Goal: Transaction & Acquisition: Register for event/course

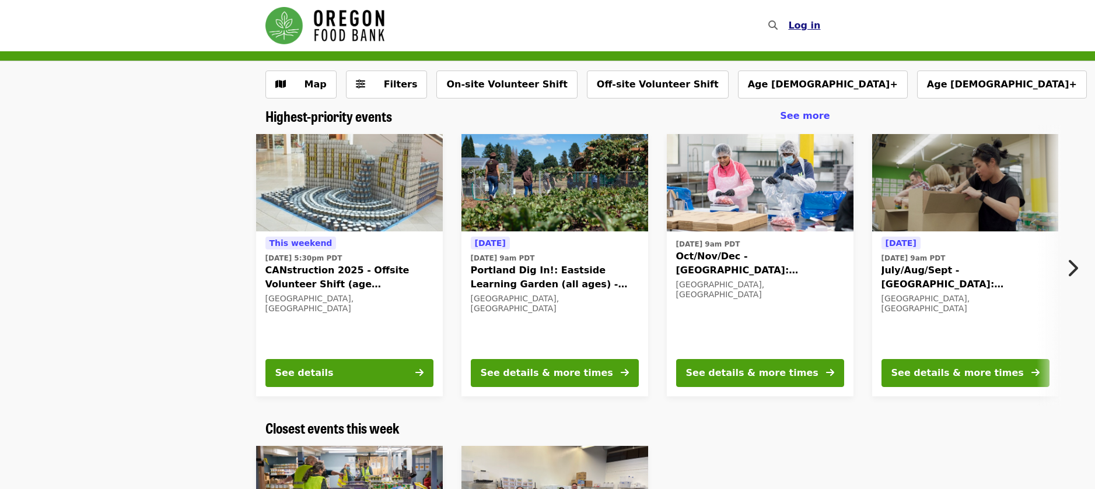
click at [811, 29] on span "Log in" at bounding box center [804, 25] width 32 height 11
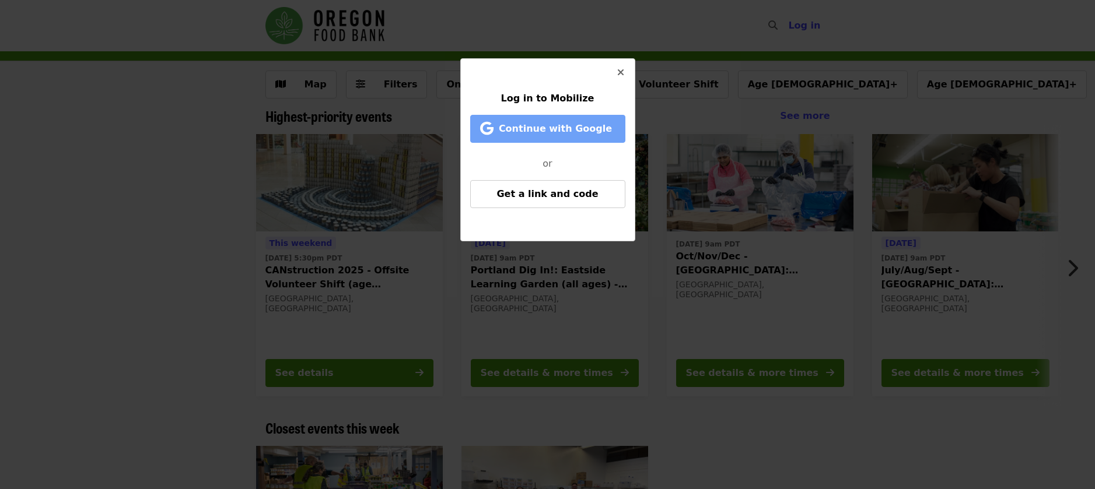
click at [531, 125] on span "Continue with Google" at bounding box center [555, 128] width 113 height 11
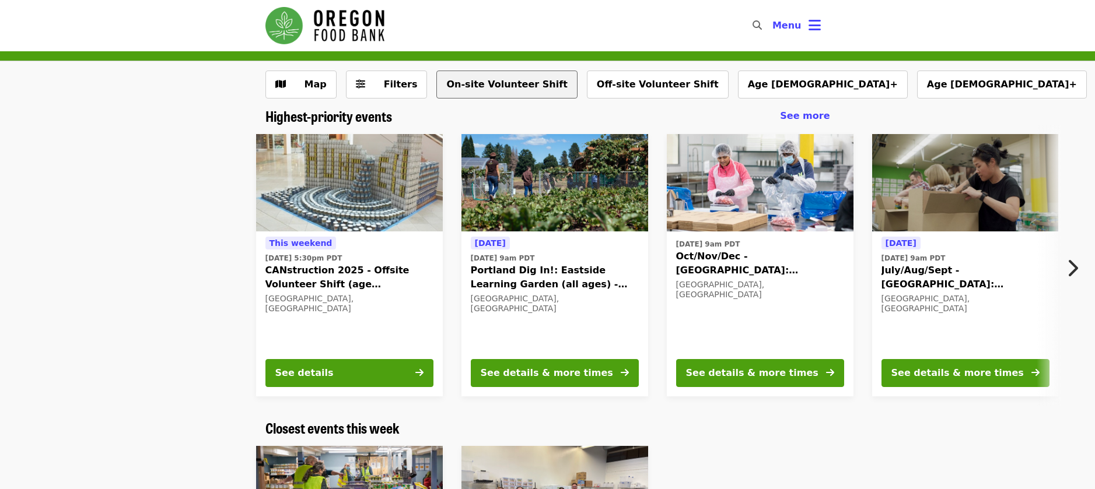
click at [498, 89] on button "On-site Volunteer Shift" at bounding box center [506, 85] width 141 height 28
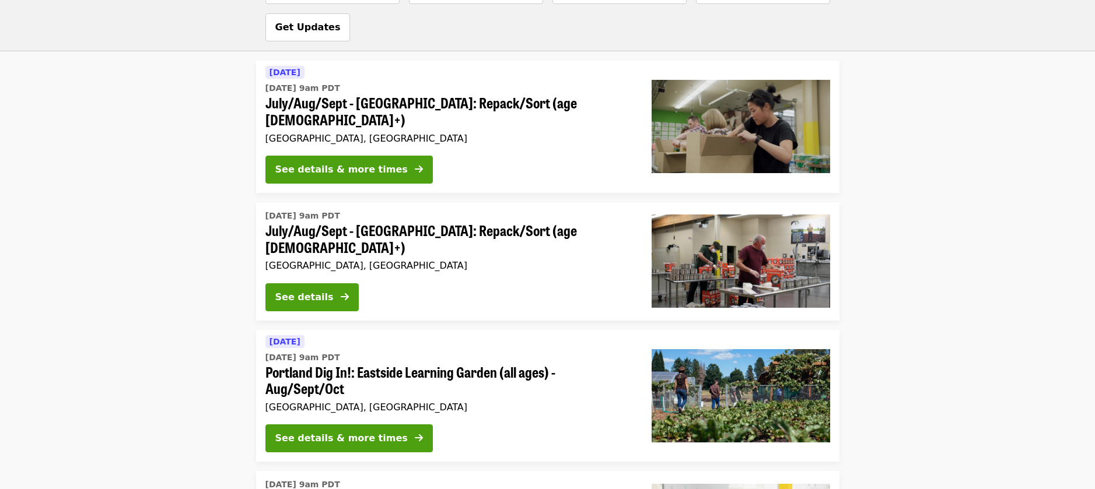
scroll to position [661, 0]
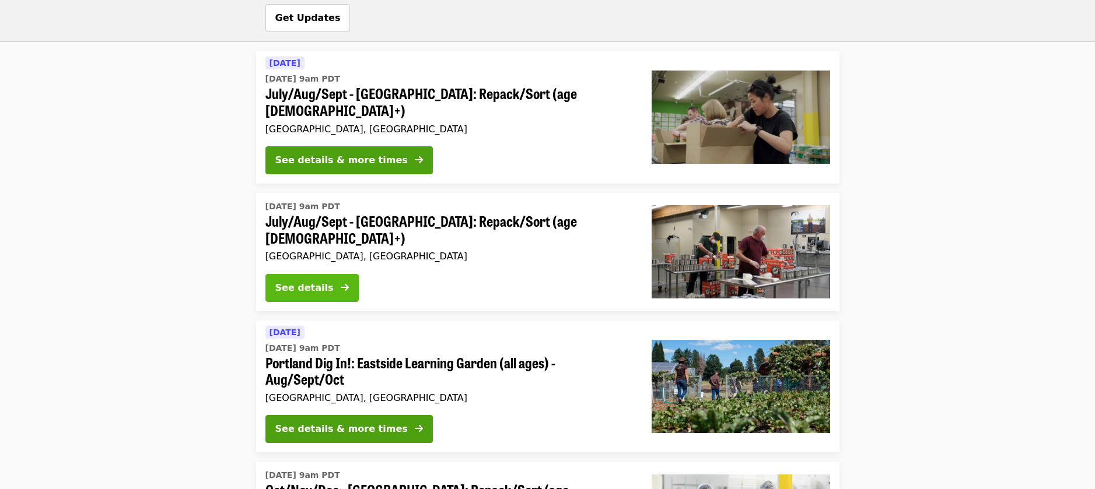
click at [319, 281] on div "See details" at bounding box center [304, 288] width 58 height 14
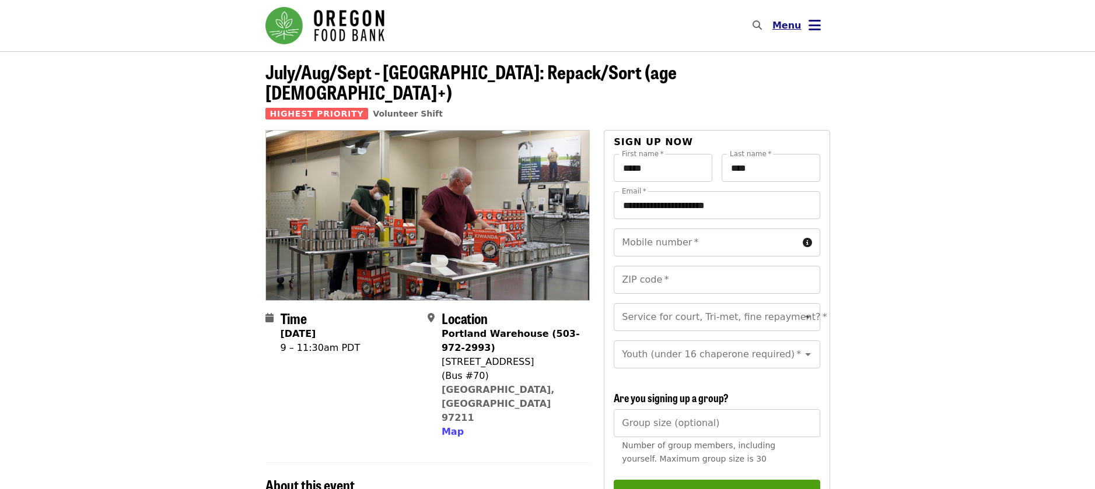
click at [781, 25] on span "Menu" at bounding box center [786, 25] width 29 height 11
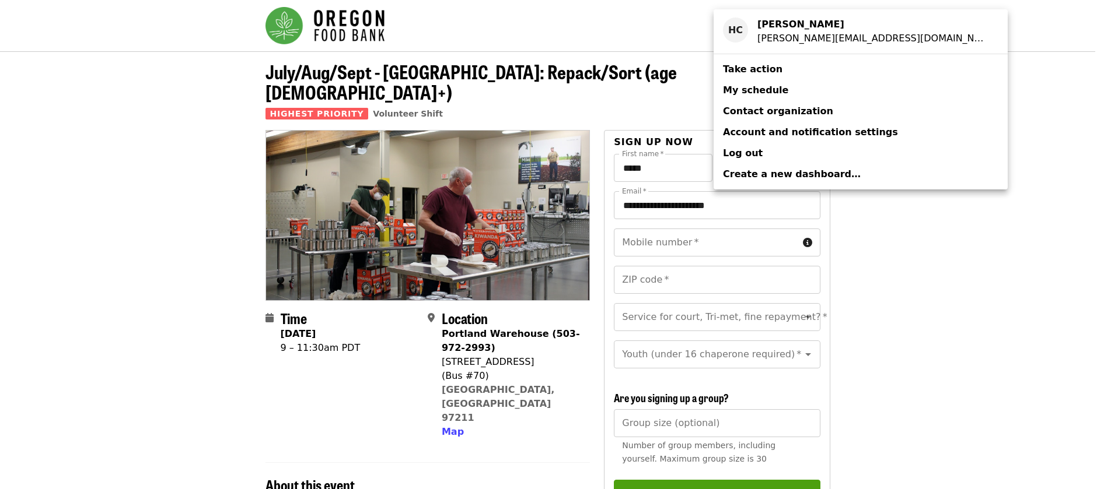
click at [753, 90] on span "My schedule" at bounding box center [755, 90] width 65 height 11
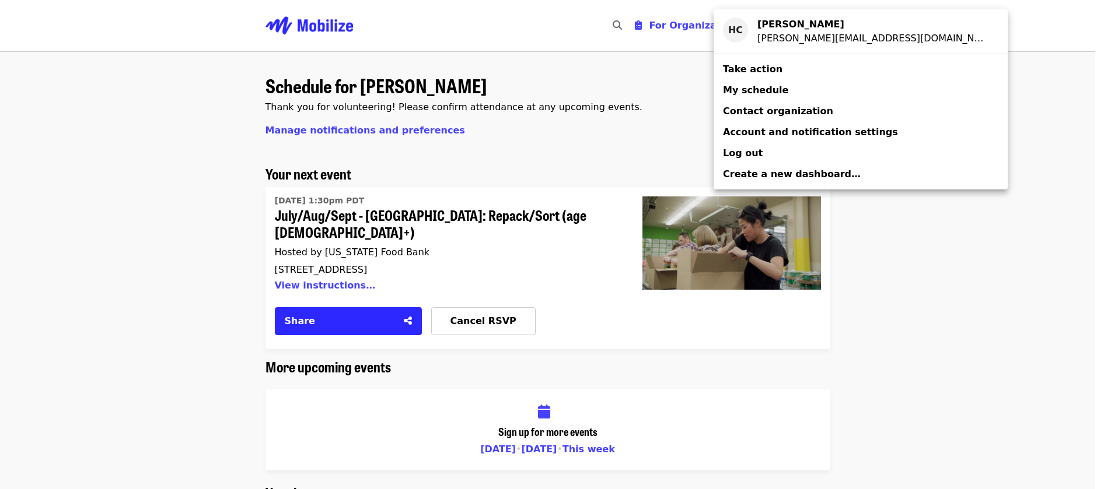
click at [620, 103] on div "Account menu" at bounding box center [552, 244] width 1104 height 489
